Goal: Task Accomplishment & Management: Manage account settings

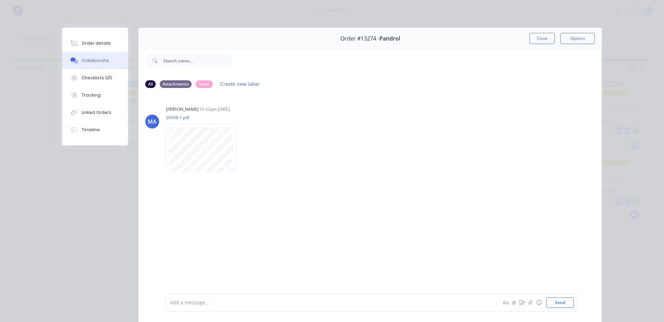
scroll to position [95, 0]
click at [530, 37] on button "Close" at bounding box center [541, 38] width 25 height 11
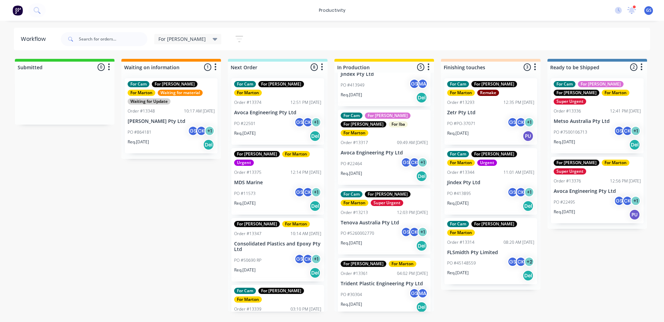
scroll to position [0, 0]
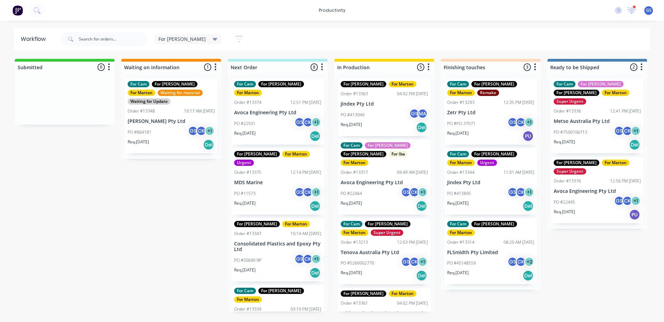
click at [194, 210] on div "Submitted 0 Sort By Created date Required date Order number Customer name Most …" at bounding box center [471, 185] width 953 height 252
drag, startPoint x: 214, startPoint y: 214, endPoint x: 215, endPoint y: 220, distance: 6.0
click at [216, 218] on div "Submitted 0 Sort By Created date Required date Order number Customer name Most …" at bounding box center [471, 185] width 953 height 252
drag, startPoint x: 345, startPoint y: 99, endPoint x: 353, endPoint y: 103, distance: 8.5
click at [348, 99] on div "For [PERSON_NAME] For [PERSON_NAME] Order #13363 04:02 PM [DATE] Jindex Pty Ltd…" at bounding box center [384, 192] width 100 height 239
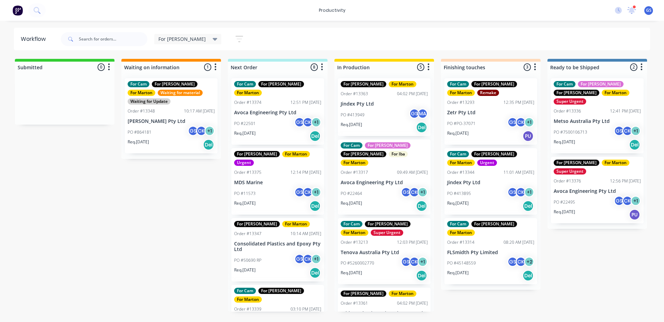
click at [353, 103] on p "Jindex Pty Ltd" at bounding box center [384, 104] width 87 height 6
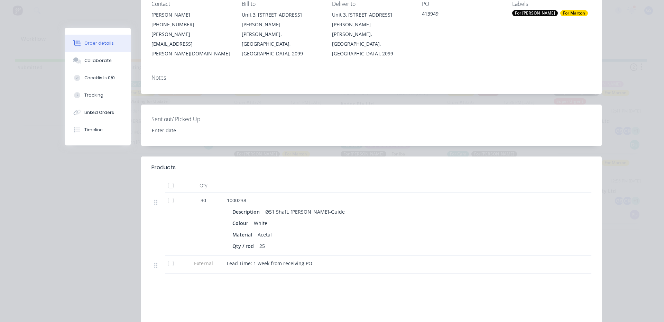
scroll to position [104, 0]
click at [69, 55] on button "Collaborate" at bounding box center [98, 60] width 66 height 17
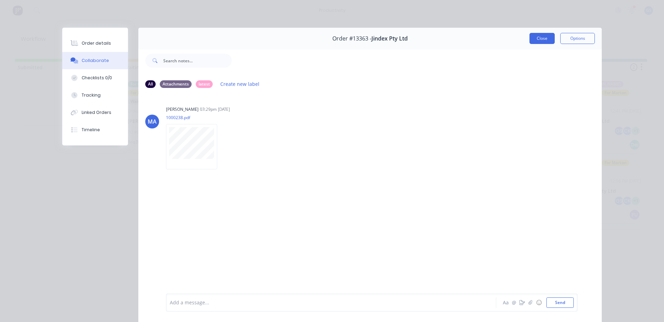
click at [531, 40] on button "Close" at bounding box center [541, 38] width 25 height 11
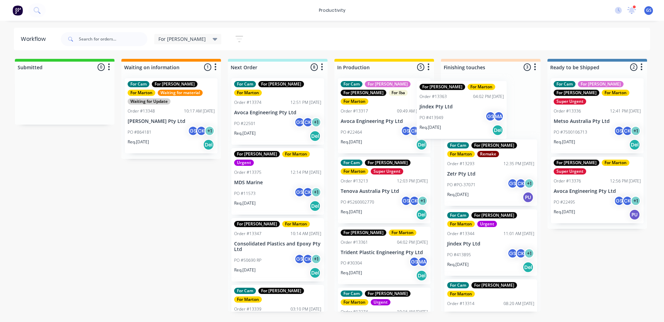
drag, startPoint x: 418, startPoint y: 117, endPoint x: 471, endPoint y: 117, distance: 52.9
click at [479, 115] on div "Submitted 0 Sort By Created date Required date Order number Customer name Most …" at bounding box center [471, 185] width 953 height 252
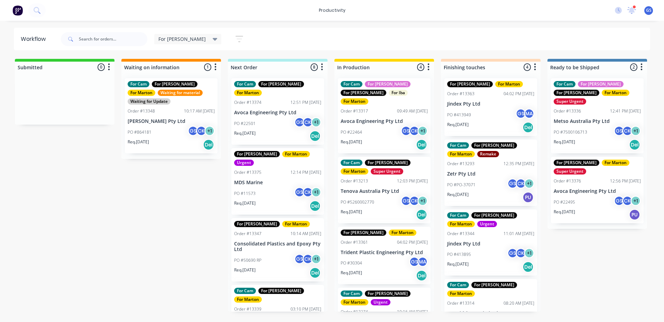
click at [381, 166] on div "For Cam For [PERSON_NAME] For [PERSON_NAME] Super Urgent Order #13213 12:03 PM …" at bounding box center [384, 190] width 93 height 66
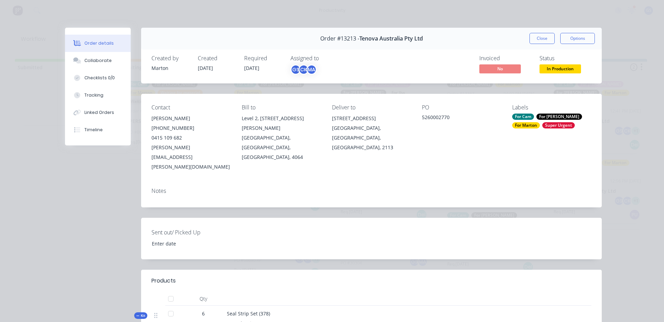
click at [537, 44] on div "Order #13213 - Tenova Australia Pty Ltd Close Options" at bounding box center [371, 39] width 461 height 22
click at [534, 40] on button "Close" at bounding box center [541, 38] width 25 height 11
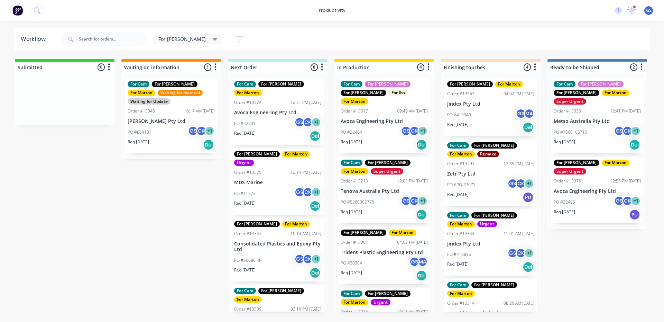
click at [367, 126] on div "PO #22464 GS CK + 1" at bounding box center [384, 132] width 87 height 13
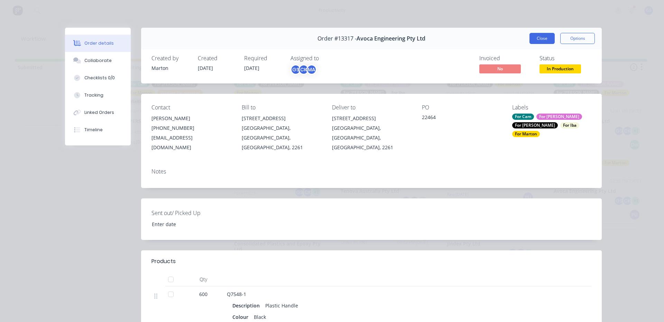
click at [538, 39] on button "Close" at bounding box center [541, 38] width 25 height 11
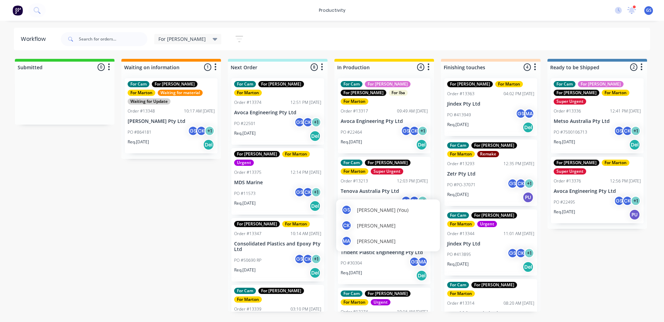
click at [369, 236] on div "MA [PERSON_NAME]" at bounding box center [387, 240] width 93 height 10
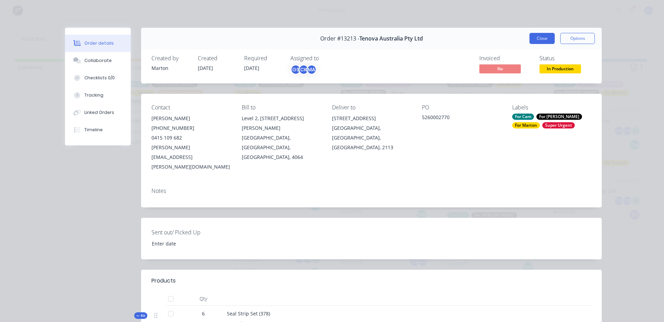
click at [537, 41] on button "Close" at bounding box center [541, 38] width 25 height 11
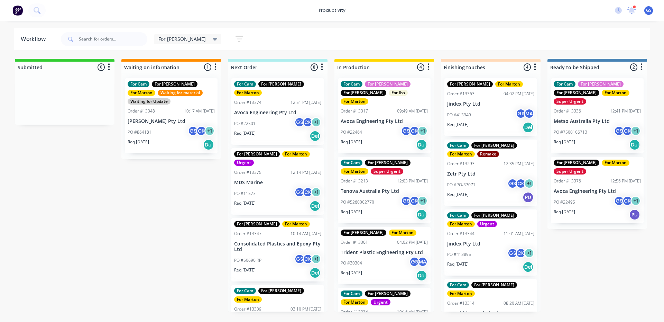
click at [371, 256] on div "PO #30304 GS MA" at bounding box center [384, 262] width 87 height 13
